Goal: Information Seeking & Learning: Understand process/instructions

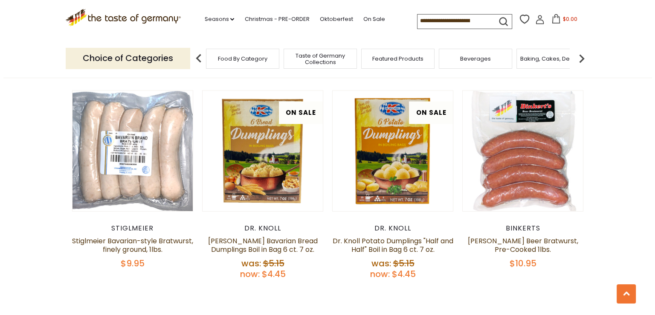
scroll to position [1791, 0]
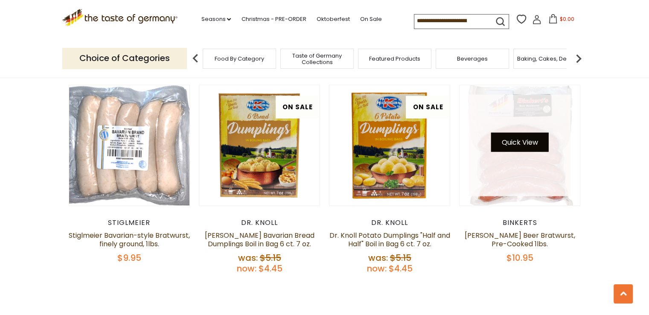
click at [512, 133] on button "Quick View" at bounding box center [520, 142] width 58 height 19
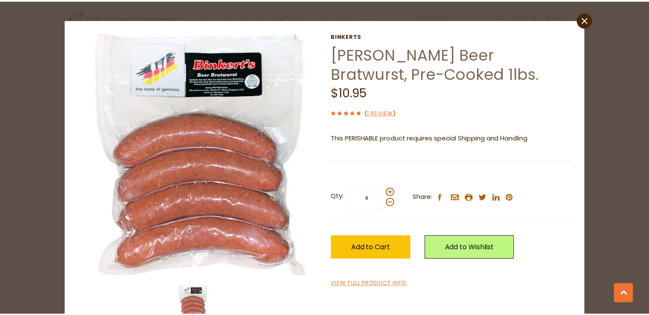
scroll to position [0, 0]
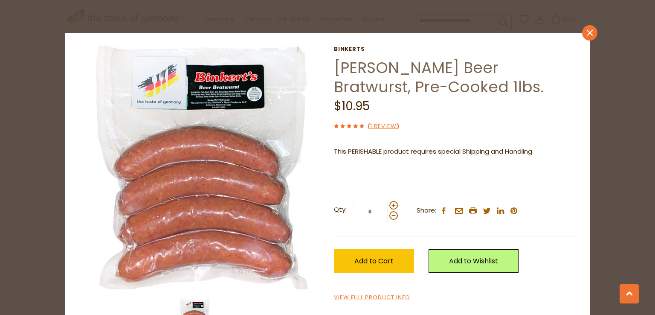
click at [590, 32] on link "close" at bounding box center [589, 32] width 15 height 15
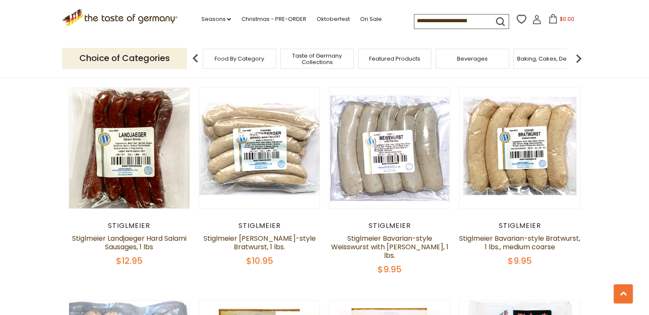
scroll to position [1535, 0]
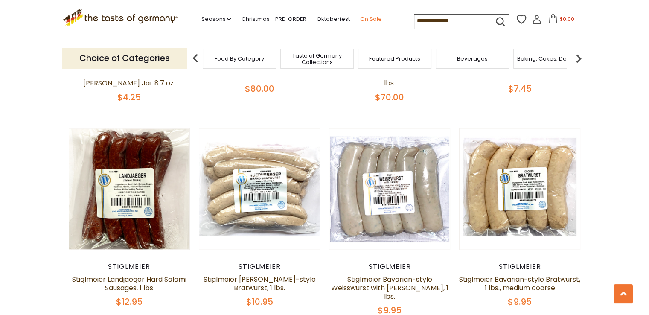
click at [367, 18] on link "On Sale" at bounding box center [371, 19] width 22 height 9
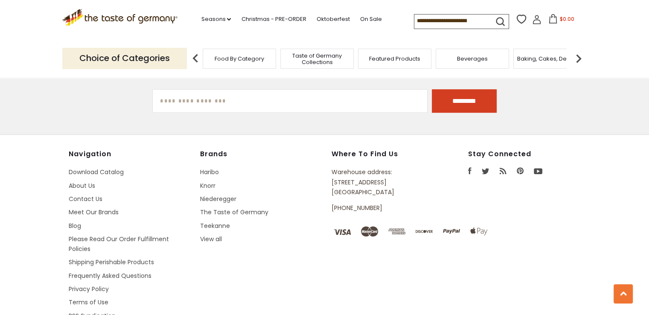
scroll to position [640, 0]
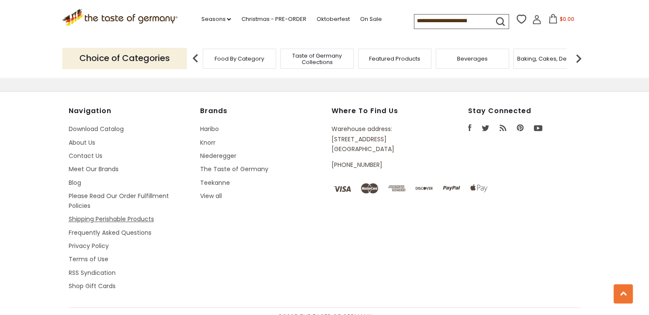
click at [133, 216] on link "Shipping Perishable Products" at bounding box center [111, 219] width 85 height 9
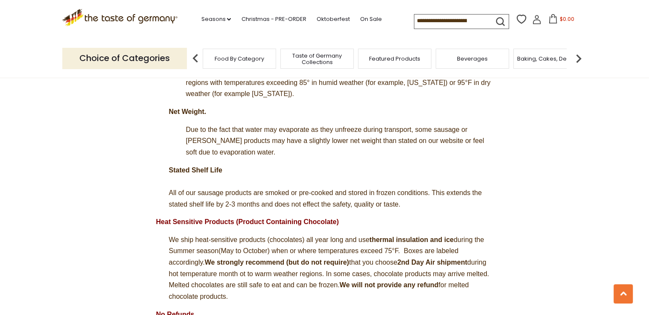
scroll to position [341, 0]
